Goal: Find specific page/section: Find specific page/section

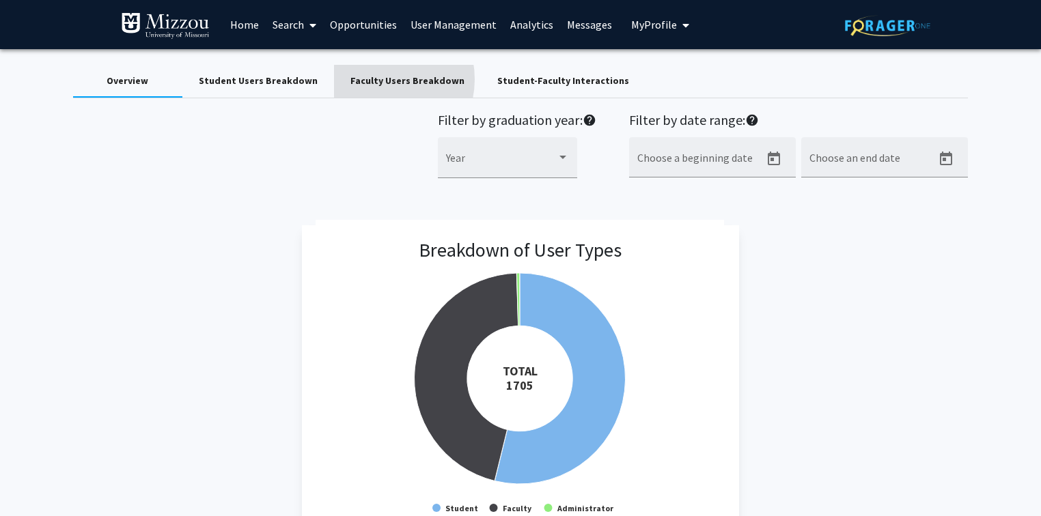
click at [366, 79] on div "Faculty Users Breakdown" at bounding box center [407, 81] width 114 height 14
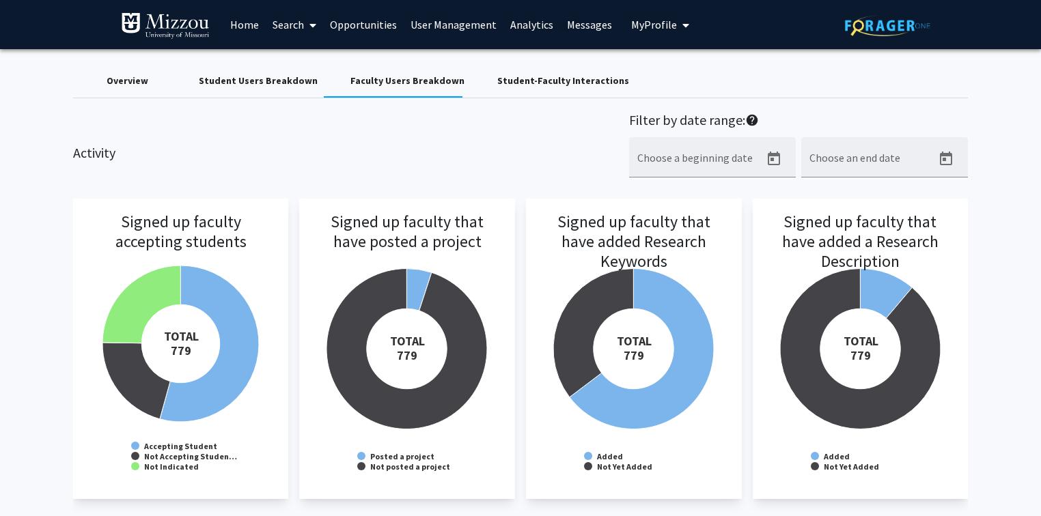
click at [402, 147] on div "Activity Filter by date range: help Choose a beginning date Choose an end date" at bounding box center [521, 152] width 916 height 81
click at [401, 140] on div "Activity Filter by date range: help Choose a beginning date Choose an end date" at bounding box center [521, 152] width 916 height 81
click at [156, 25] on img at bounding box center [165, 25] width 89 height 27
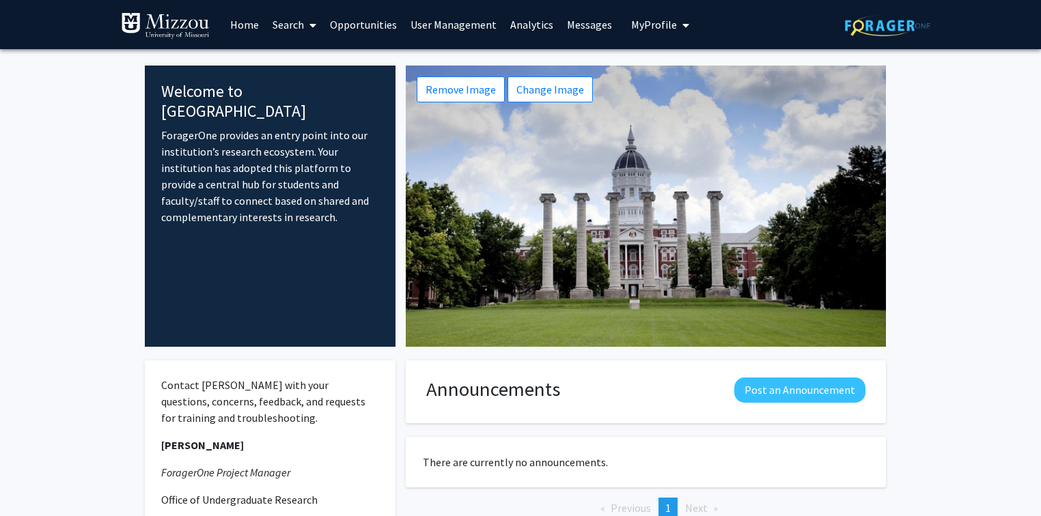
click at [57, 162] on fg-internal-home-page "Welcome to ForagerOne ForagerOne provides an entry point into our institution’s…" at bounding box center [520, 375] width 1041 height 653
click at [73, 208] on fg-internal-home-page "Welcome to ForagerOne ForagerOne provides an entry point into our institution’s…" at bounding box center [520, 375] width 1041 height 653
